Goal: Information Seeking & Learning: Learn about a topic

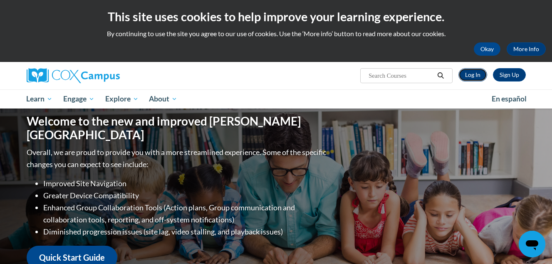
drag, startPoint x: 0, startPoint y: 0, endPoint x: 464, endPoint y: 75, distance: 469.6
click at [464, 75] on link "Log In" at bounding box center [473, 74] width 29 height 13
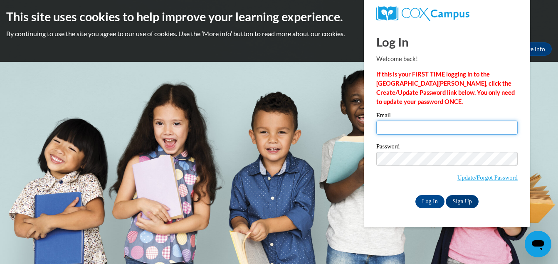
click at [424, 129] on input "Email" at bounding box center [447, 128] width 141 height 14
type input "[EMAIL_ADDRESS][DOMAIN_NAME]"
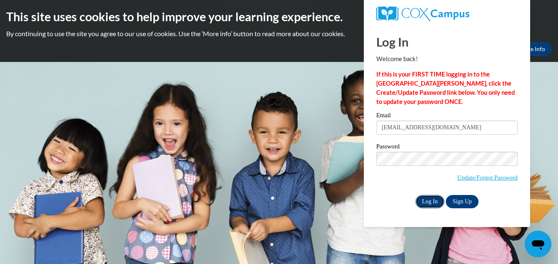
click at [432, 203] on input "Log In" at bounding box center [430, 201] width 29 height 13
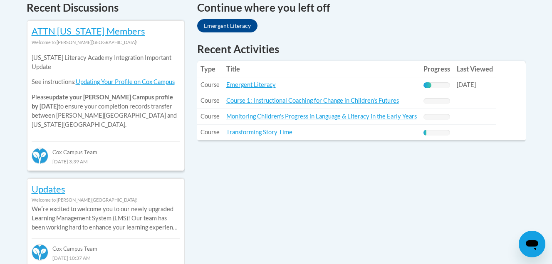
scroll to position [367, 0]
click at [261, 84] on link "Emergent Literacy" at bounding box center [251, 84] width 50 height 7
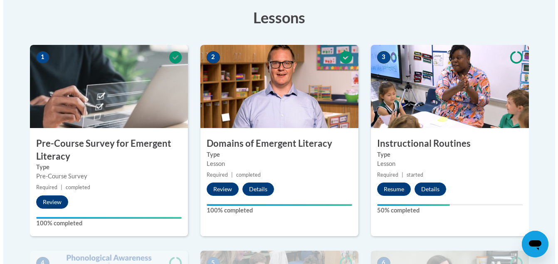
scroll to position [240, 0]
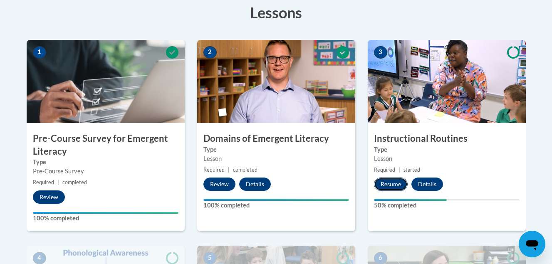
click at [391, 184] on button "Resume" at bounding box center [391, 184] width 34 height 13
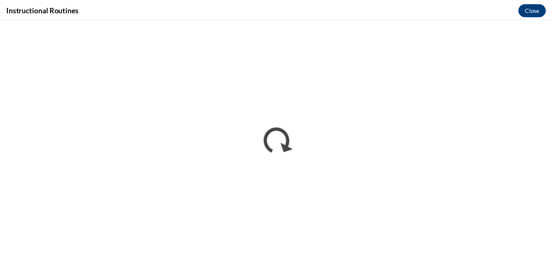
scroll to position [0, 0]
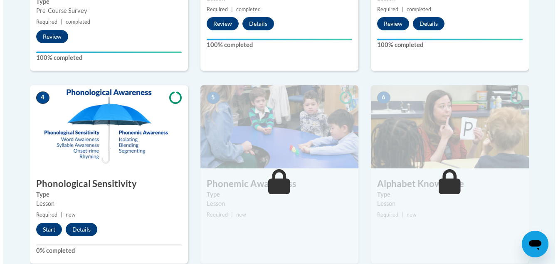
scroll to position [401, 0]
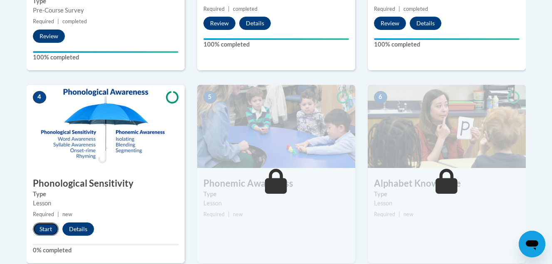
click at [48, 229] on button "Start" at bounding box center [46, 229] width 26 height 13
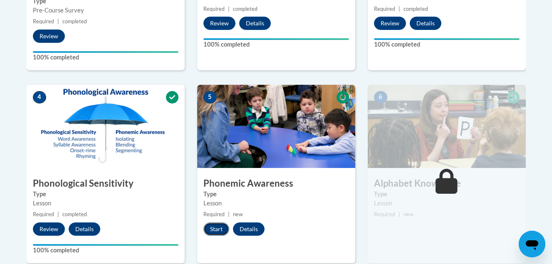
click at [217, 230] on button "Start" at bounding box center [216, 229] width 26 height 13
